Goal: Task Accomplishment & Management: Manage account settings

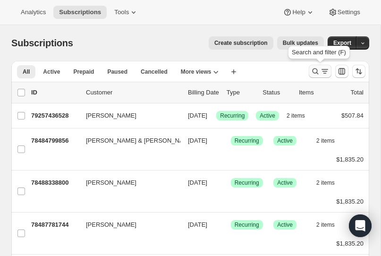
click at [314, 69] on icon "Search and filter results" at bounding box center [315, 71] width 9 height 9
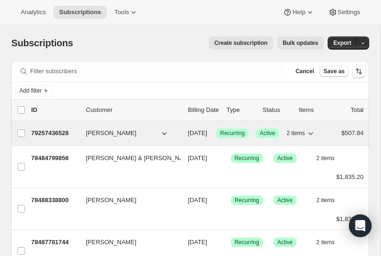
click at [53, 132] on p "79257436528" at bounding box center [54, 133] width 47 height 9
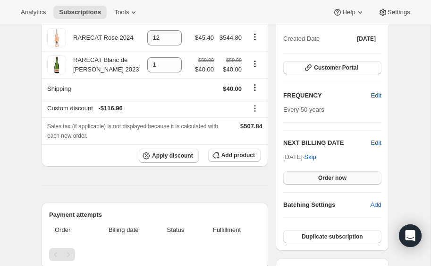
scroll to position [109, 0]
click at [336, 177] on span "Order now" at bounding box center [332, 177] width 28 height 8
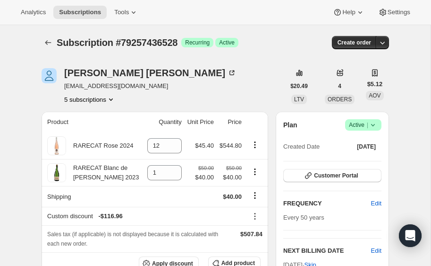
scroll to position [0, 0]
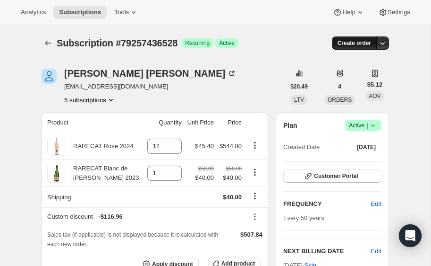
click at [366, 44] on span "Create order" at bounding box center [355, 43] width 34 height 8
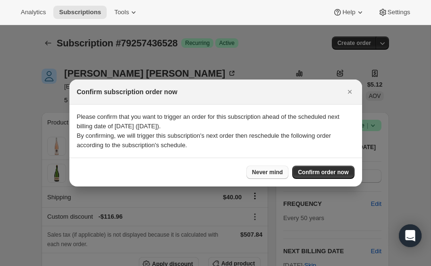
click at [256, 170] on span "Never mind" at bounding box center [267, 172] width 31 height 8
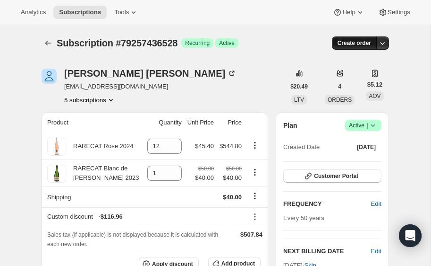
click at [366, 41] on span "Create order" at bounding box center [355, 43] width 34 height 8
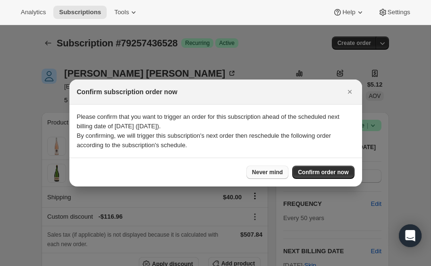
click at [275, 170] on span "Never mind" at bounding box center [267, 172] width 31 height 8
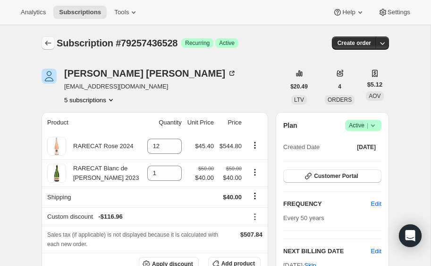
click at [52, 40] on icon "Subscriptions" at bounding box center [47, 42] width 9 height 9
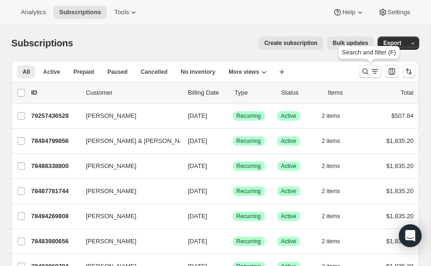
click at [366, 71] on icon "Search and filter results" at bounding box center [365, 71] width 9 height 9
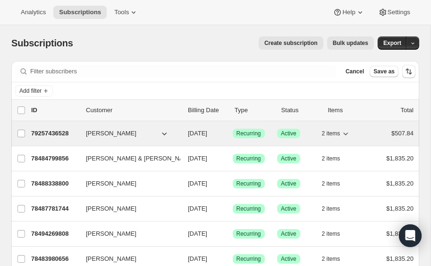
click at [100, 136] on span "[PERSON_NAME]" at bounding box center [111, 133] width 51 height 9
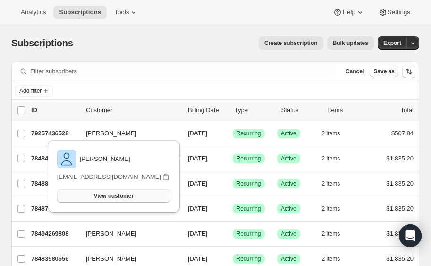
click at [114, 195] on span "View customer" at bounding box center [114, 196] width 40 height 8
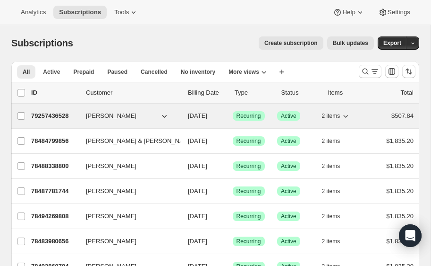
click at [108, 114] on span "[PERSON_NAME]" at bounding box center [111, 115] width 51 height 9
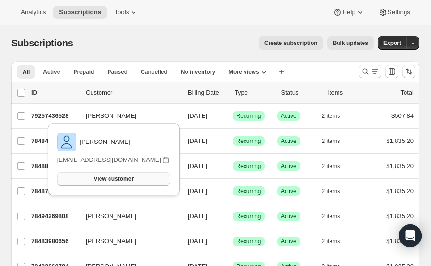
click at [117, 178] on span "View customer" at bounding box center [114, 179] width 40 height 8
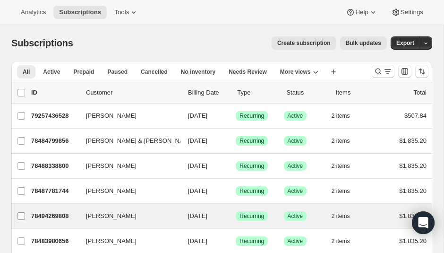
scroll to position [1, 0]
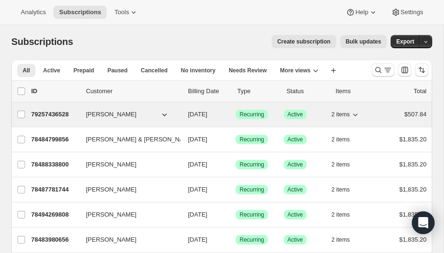
click at [110, 113] on span "[PERSON_NAME]" at bounding box center [111, 114] width 51 height 9
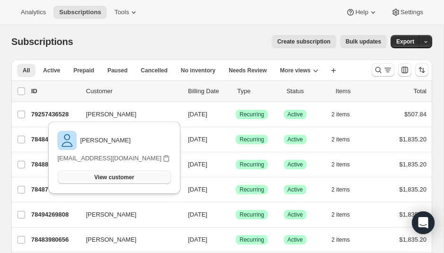
click at [108, 177] on span "View customer" at bounding box center [115, 177] width 40 height 8
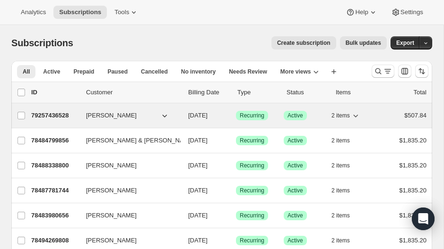
click at [107, 118] on span "[PERSON_NAME]" at bounding box center [111, 115] width 51 height 9
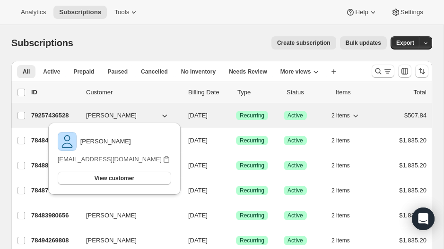
click at [49, 114] on p "79257436528" at bounding box center [54, 115] width 47 height 9
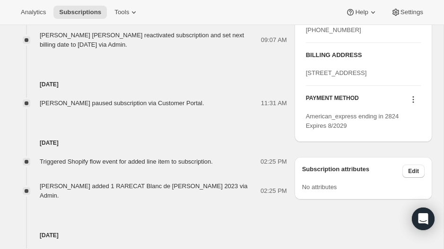
scroll to position [439, 0]
click at [413, 97] on icon at bounding box center [412, 96] width 1 height 1
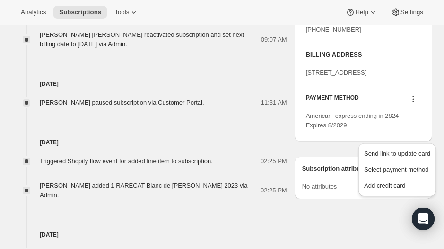
click at [390, 129] on div "PAYMENT METHOD American_express ending in 2824 Expires 8/2029" at bounding box center [363, 108] width 115 height 45
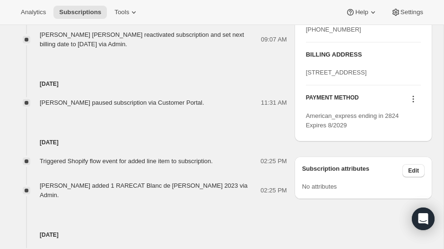
click at [413, 100] on icon at bounding box center [412, 99] width 1 height 1
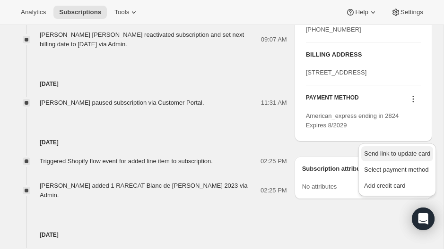
click at [404, 153] on span "Send link to update card" at bounding box center [397, 153] width 66 height 7
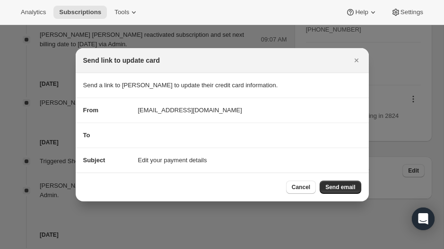
click at [140, 143] on section "To" at bounding box center [222, 135] width 293 height 25
click at [155, 131] on div "To" at bounding box center [222, 135] width 278 height 9
click at [215, 161] on div "Subject Edit your payment details" at bounding box center [222, 160] width 278 height 9
click at [339, 186] on span "Send email" at bounding box center [340, 188] width 30 height 8
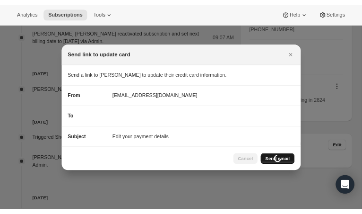
scroll to position [439, 0]
